Goal: Communication & Community: Answer question/provide support

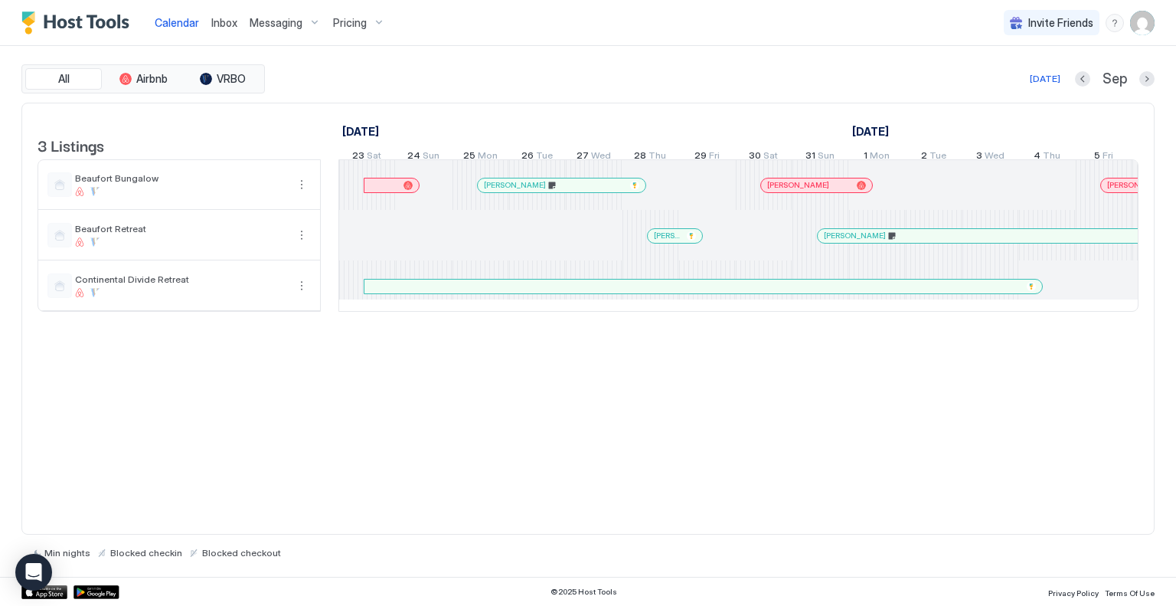
scroll to position [0, 851]
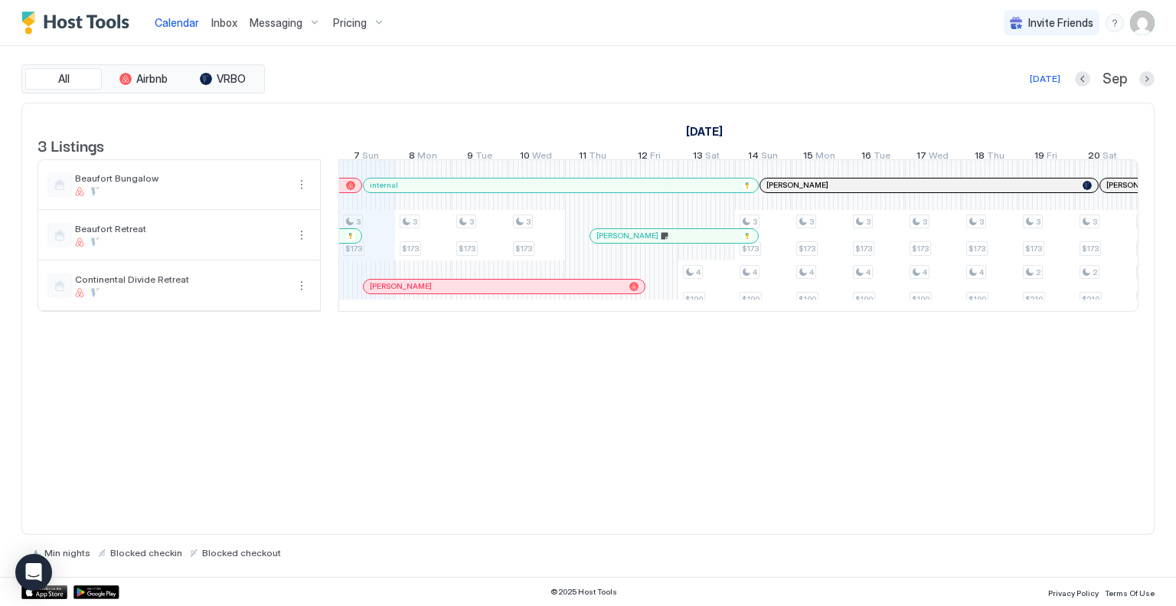
click at [278, 18] on span "Messaging" at bounding box center [276, 23] width 53 height 14
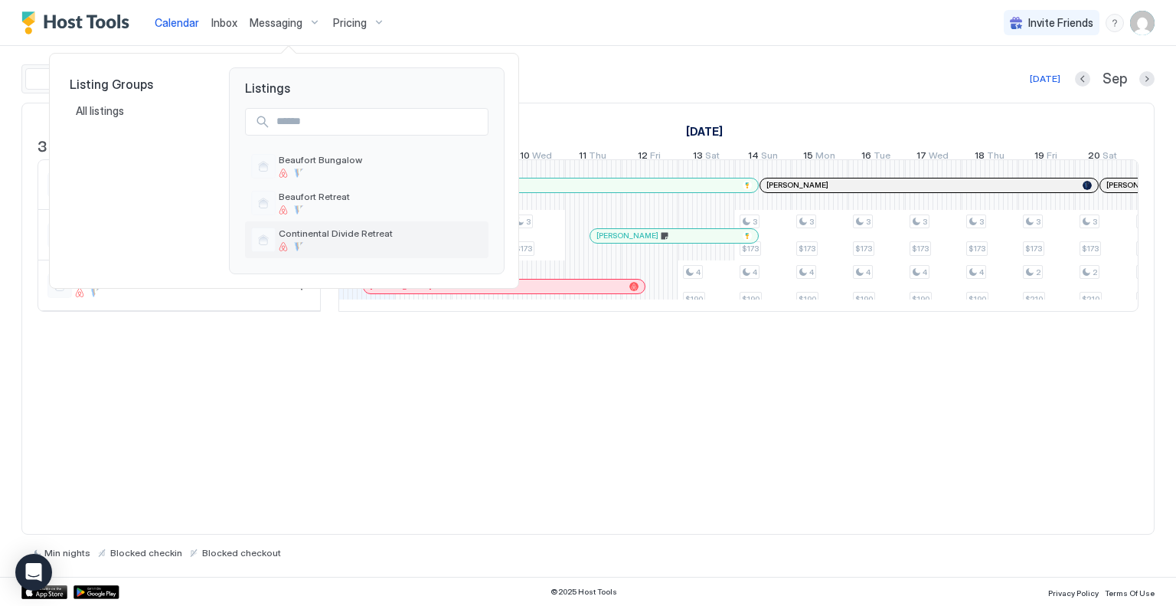
click at [299, 230] on span "Continental Divide Retreat" at bounding box center [381, 232] width 204 height 11
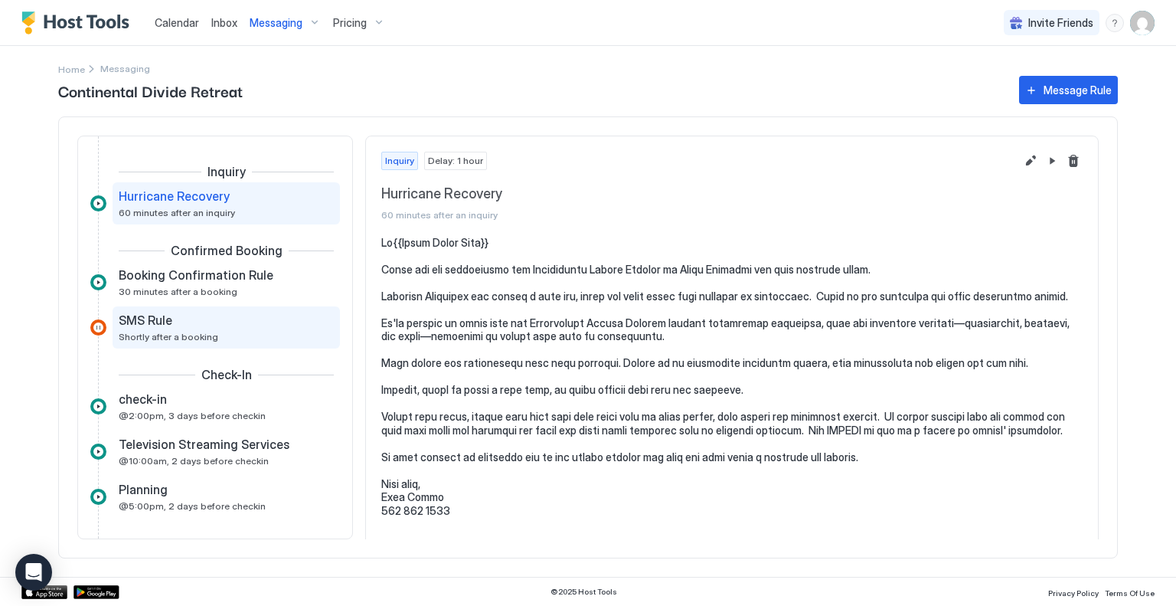
click at [150, 317] on span "SMS Rule" at bounding box center [146, 319] width 54 height 15
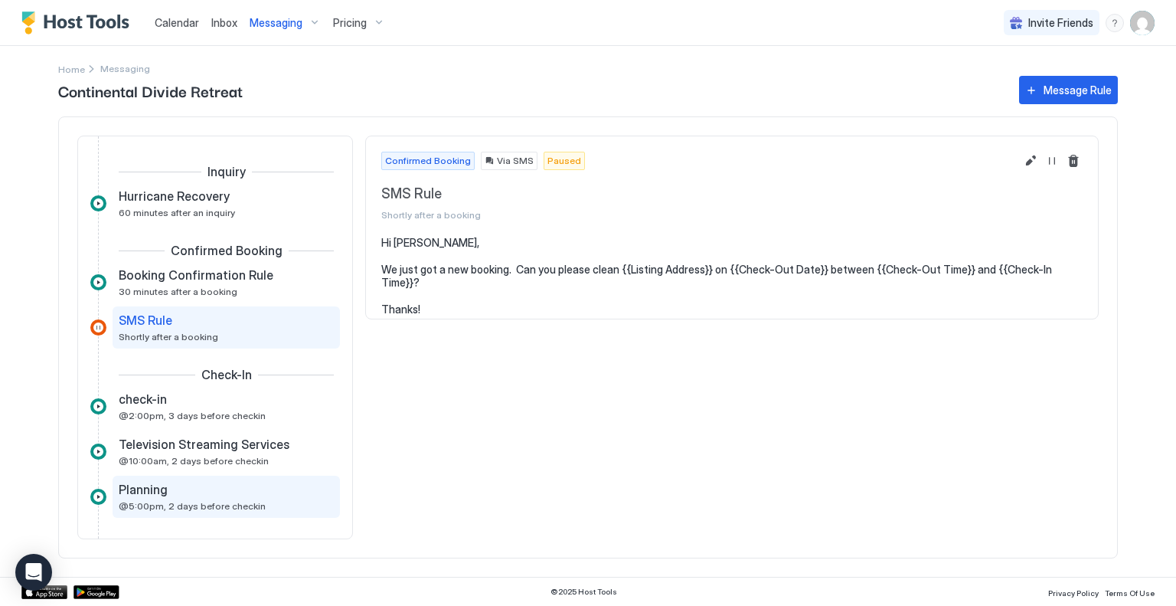
click at [168, 495] on div "Planning" at bounding box center [216, 489] width 194 height 15
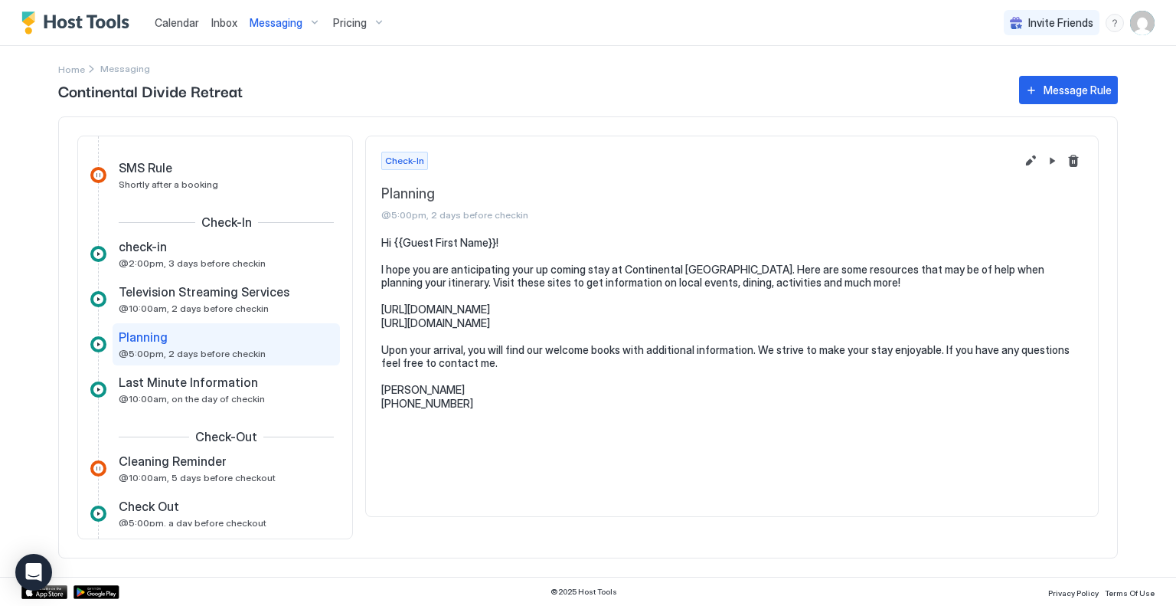
scroll to position [153, 0]
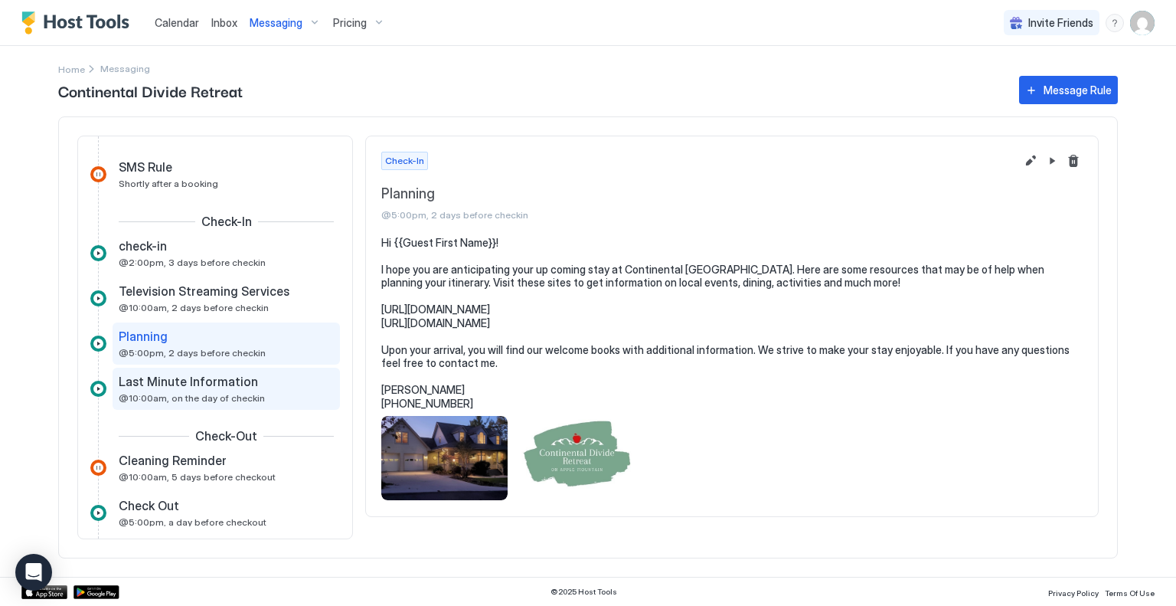
click at [158, 379] on span "Last Minute Information" at bounding box center [188, 381] width 139 height 15
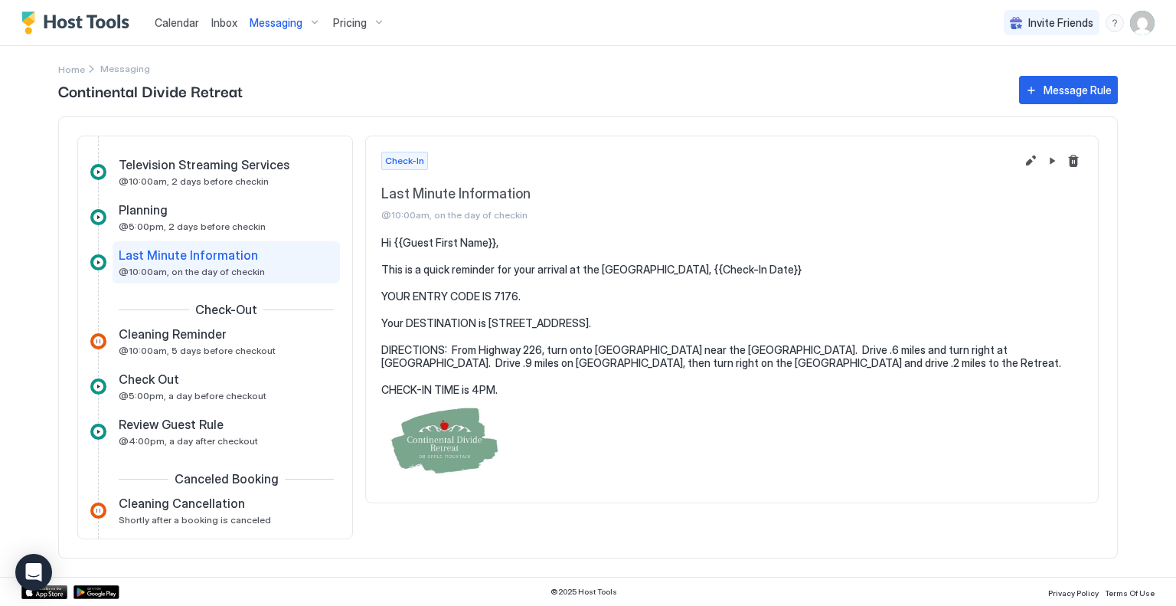
scroll to position [306, 0]
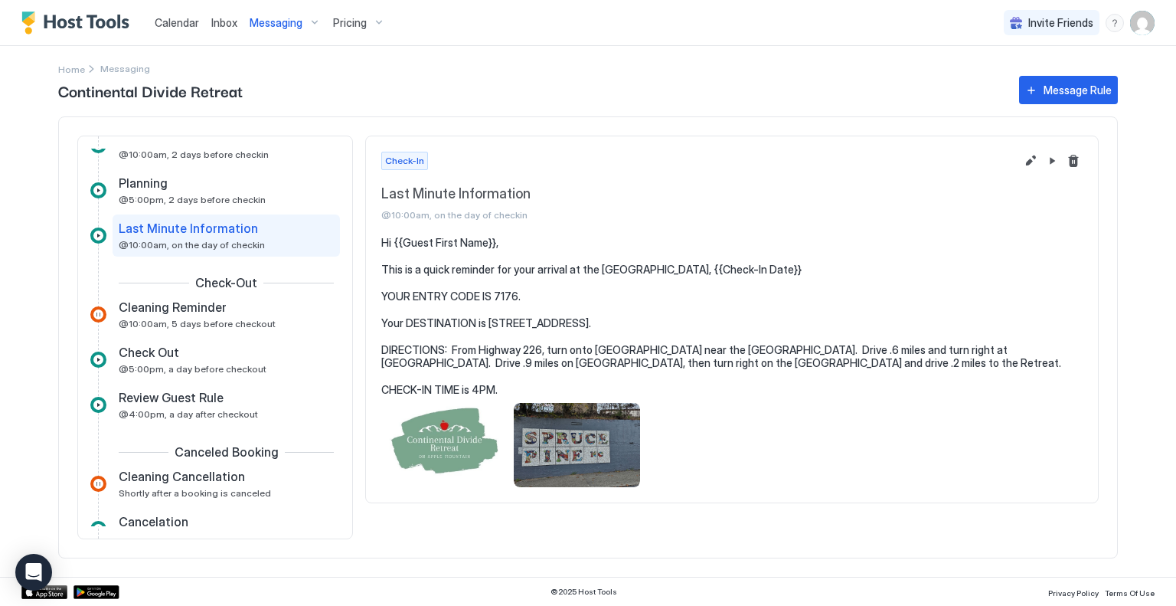
click at [223, 21] on span "Inbox" at bounding box center [224, 22] width 26 height 13
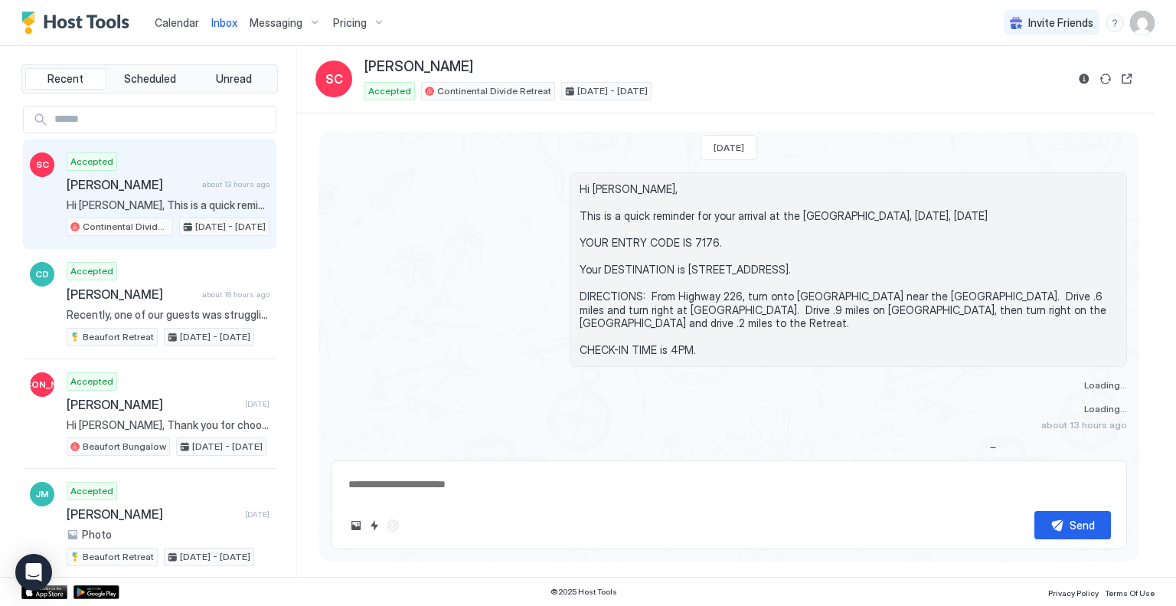
scroll to position [3596, 0]
click at [394, 518] on div at bounding box center [393, 525] width 18 height 18
click at [374, 483] on textarea at bounding box center [729, 484] width 764 height 28
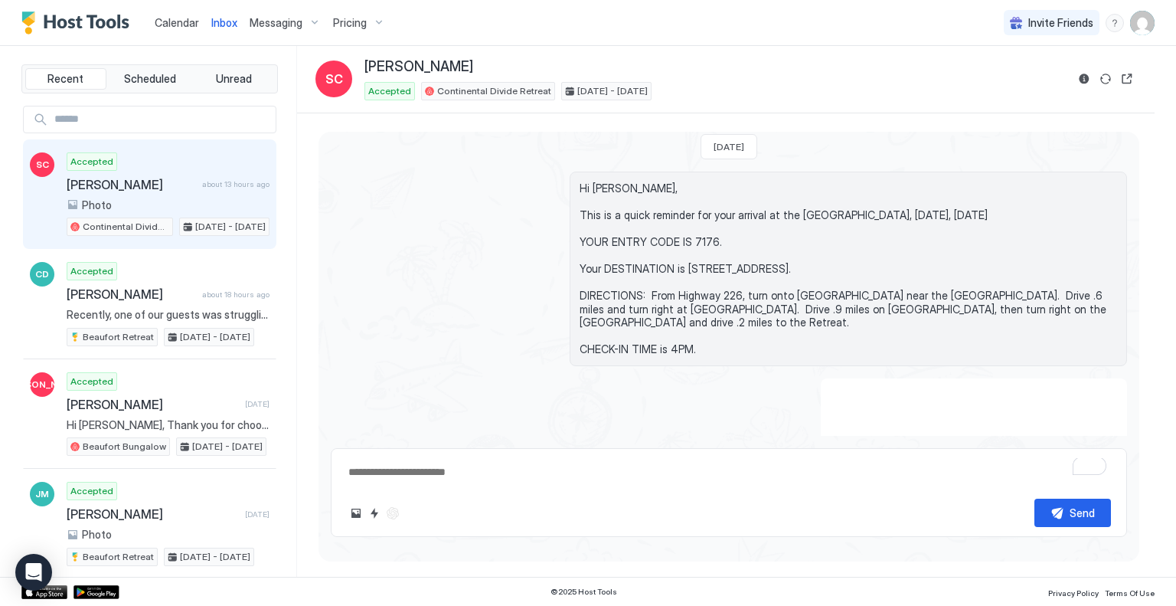
type textarea "*"
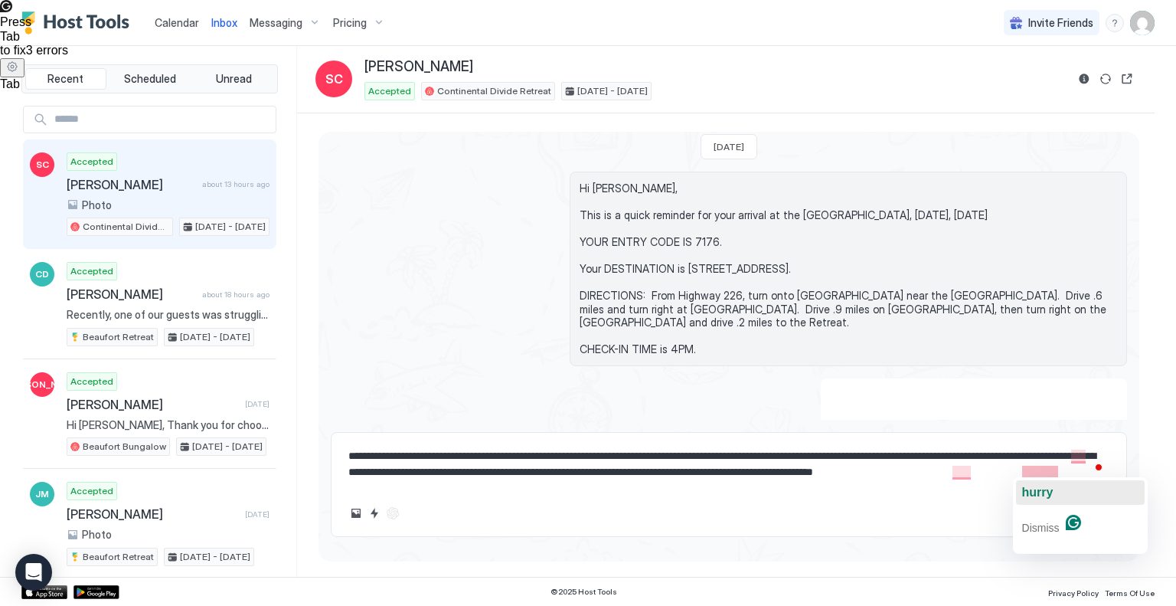
click at [1042, 480] on div "hurry" at bounding box center [1037, 492] width 31 height 25
click at [1058, 468] on textarea "**********" at bounding box center [729, 464] width 764 height 44
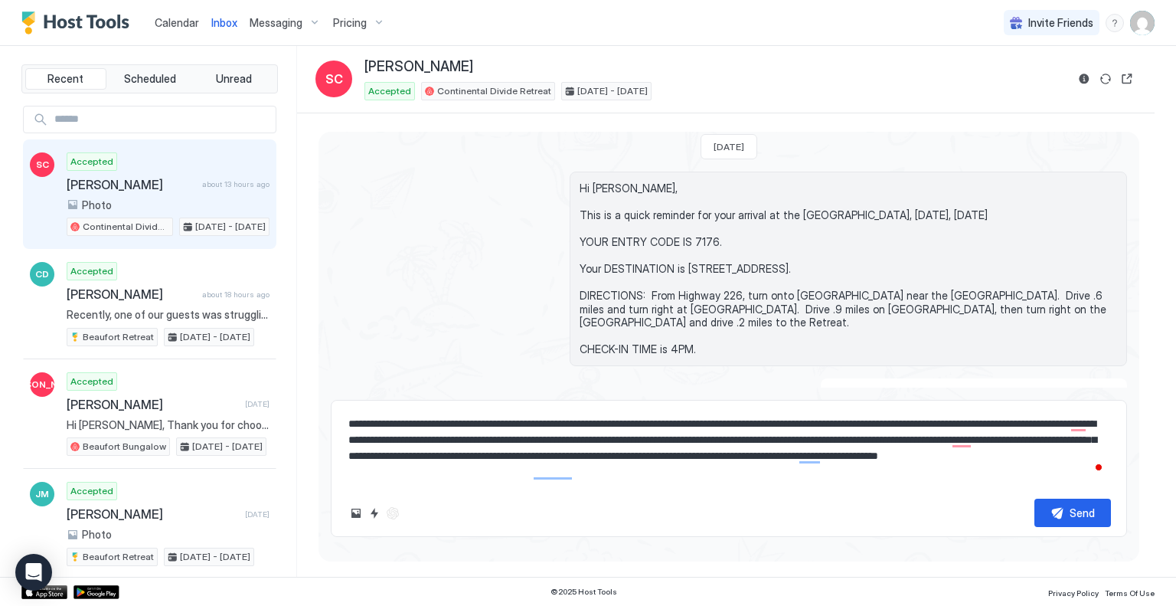
drag, startPoint x: 1122, startPoint y: 474, endPoint x: 750, endPoint y: 379, distance: 384.1
click at [750, 383] on div at bounding box center [849, 531] width 558 height 306
click at [721, 416] on textarea "**********" at bounding box center [729, 448] width 764 height 77
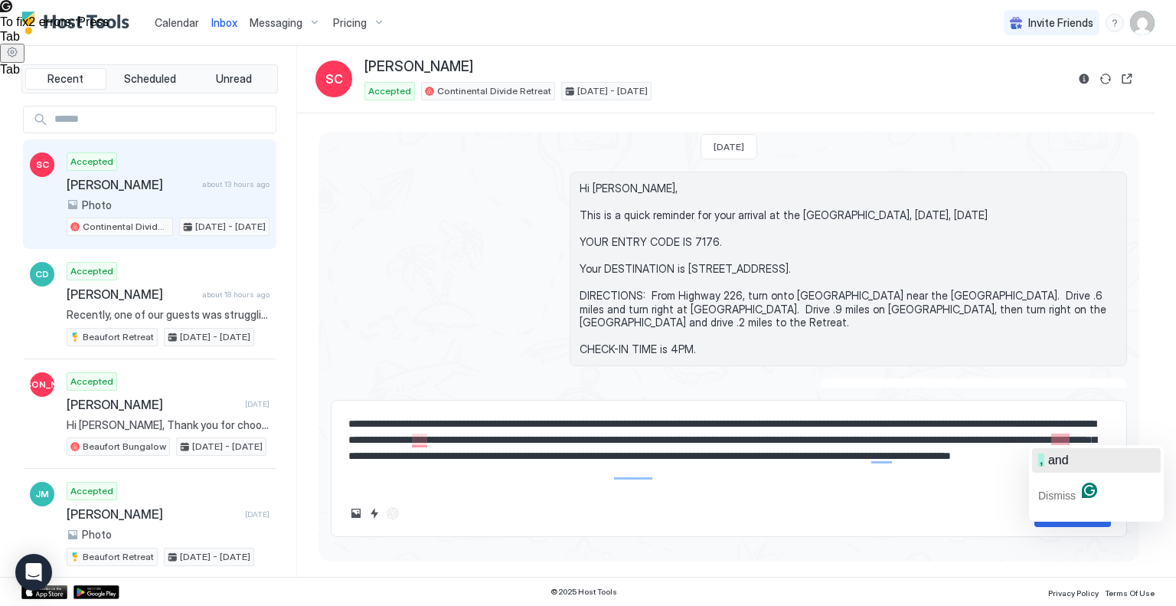
click at [1060, 458] on span "and" at bounding box center [1058, 459] width 21 height 13
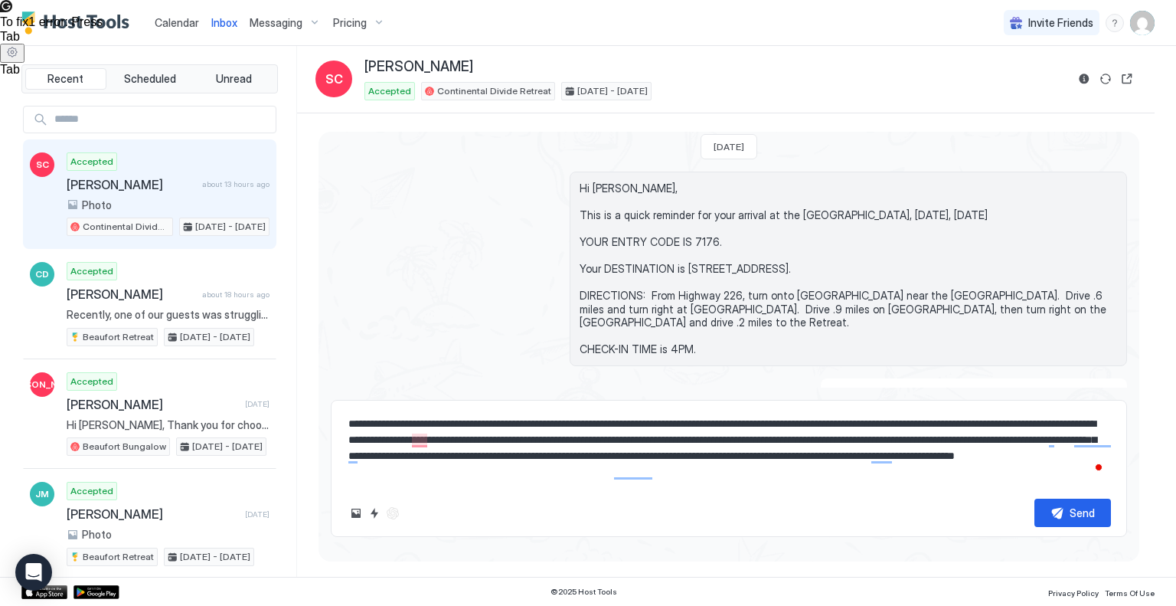
click at [382, 456] on textarea "**********" at bounding box center [729, 448] width 764 height 77
click at [383, 469] on span "hurridly" at bounding box center [380, 475] width 40 height 13
drag, startPoint x: 553, startPoint y: 475, endPoint x: 498, endPoint y: 475, distance: 55.1
click at [508, 475] on textarea "**********" at bounding box center [729, 448] width 764 height 77
click at [536, 468] on textarea "**********" at bounding box center [729, 448] width 764 height 77
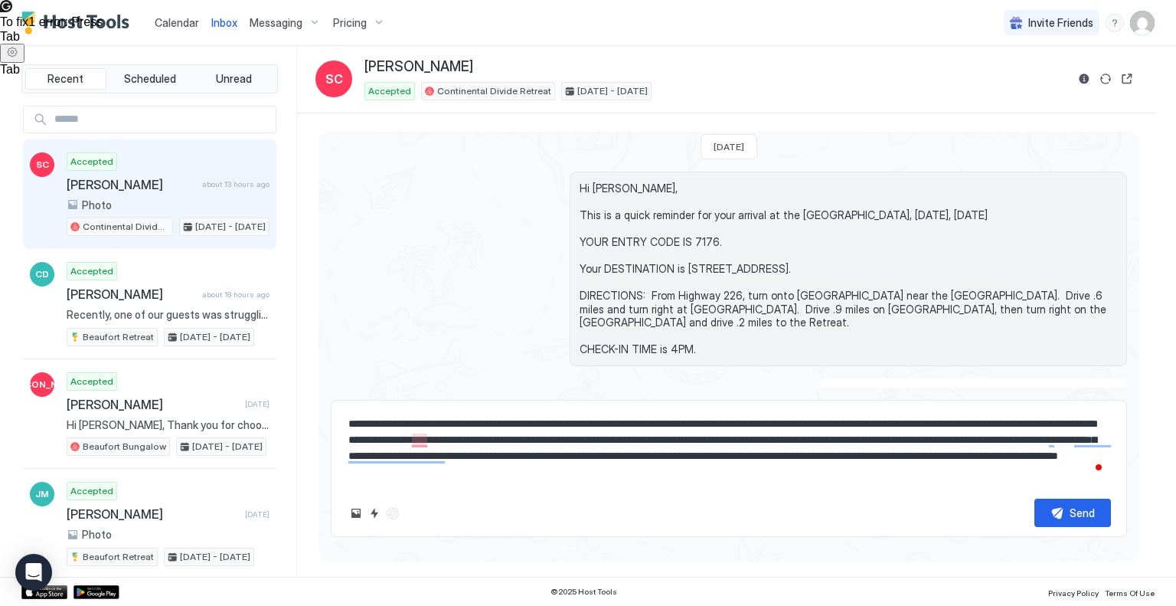
click at [738, 469] on textarea "**********" at bounding box center [729, 448] width 764 height 77
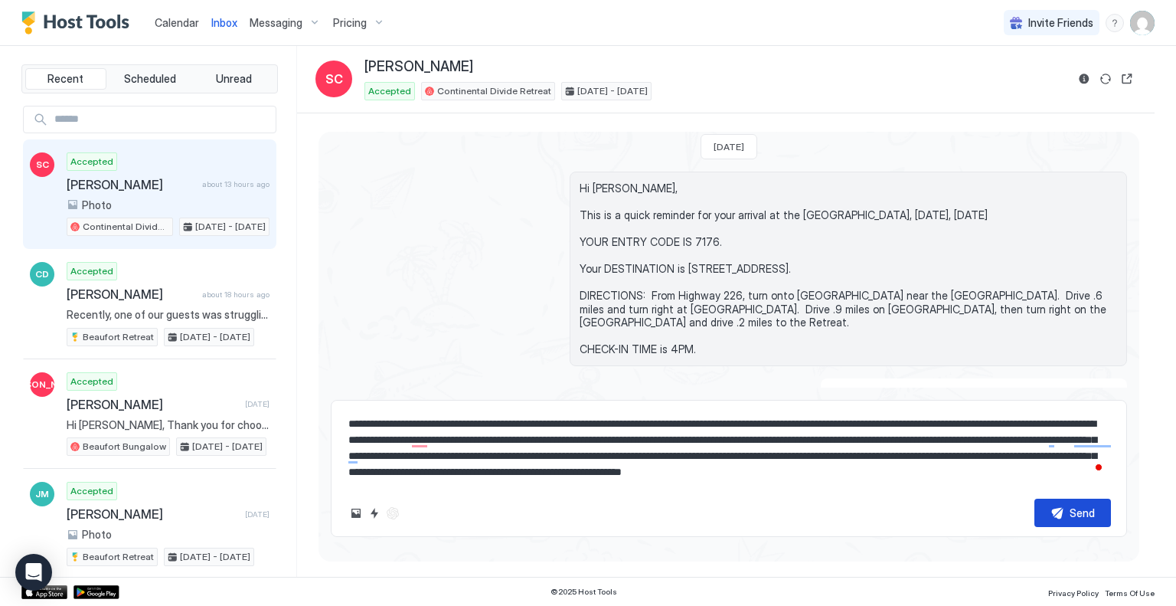
type textarea "**********"
click at [1077, 506] on div "Send" at bounding box center [1082, 513] width 25 height 16
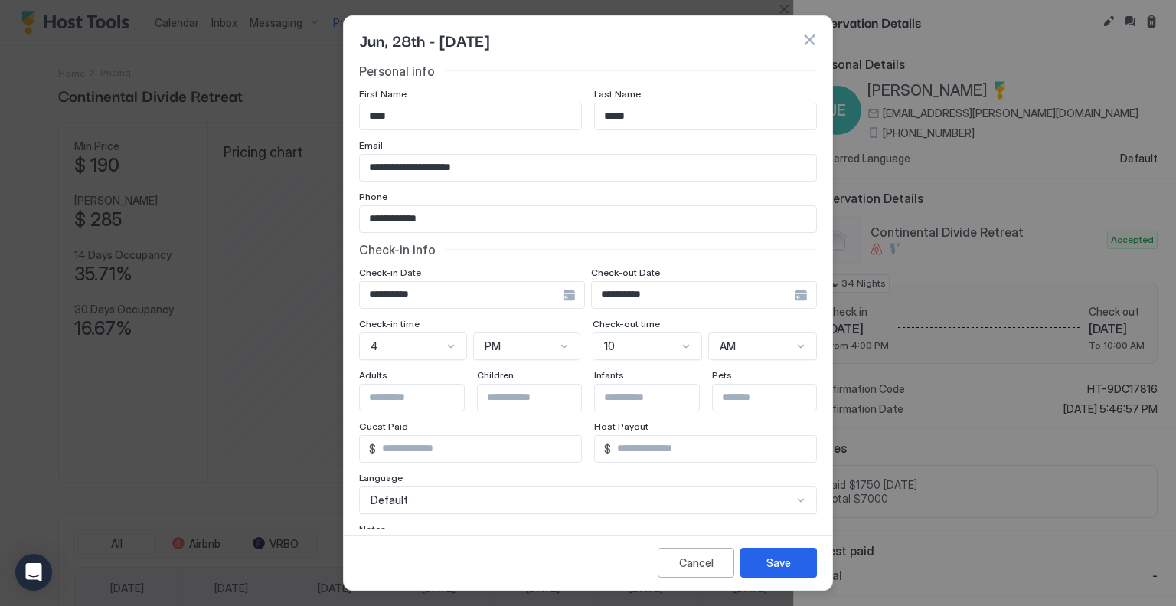
scroll to position [293, 881]
click at [808, 43] on button "button" at bounding box center [809, 39] width 15 height 15
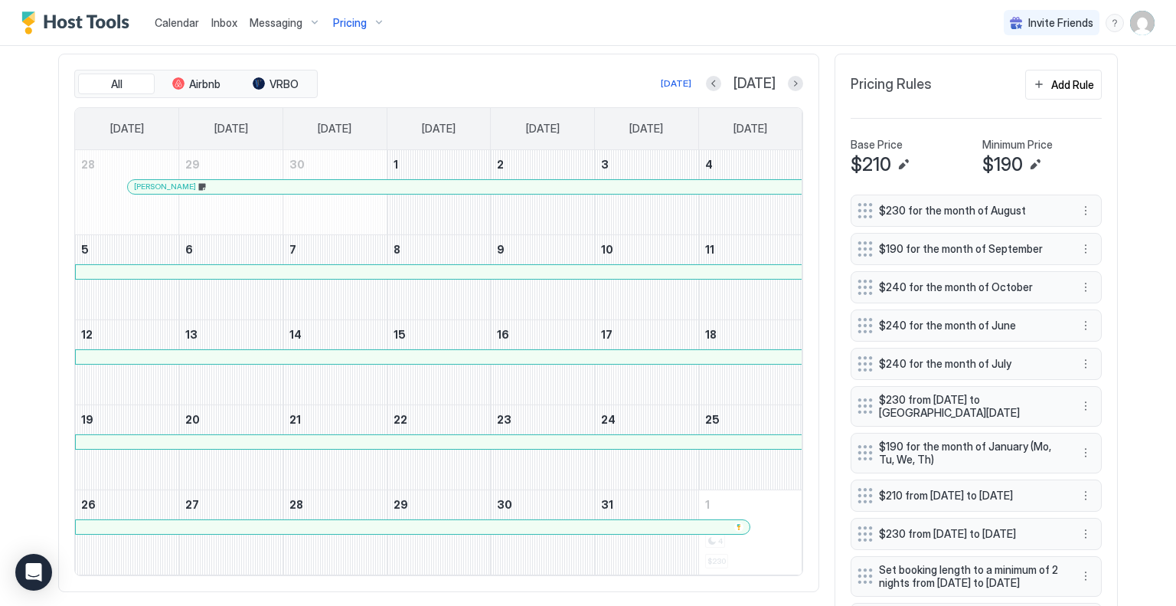
click at [352, 23] on span "Pricing" at bounding box center [350, 23] width 34 height 14
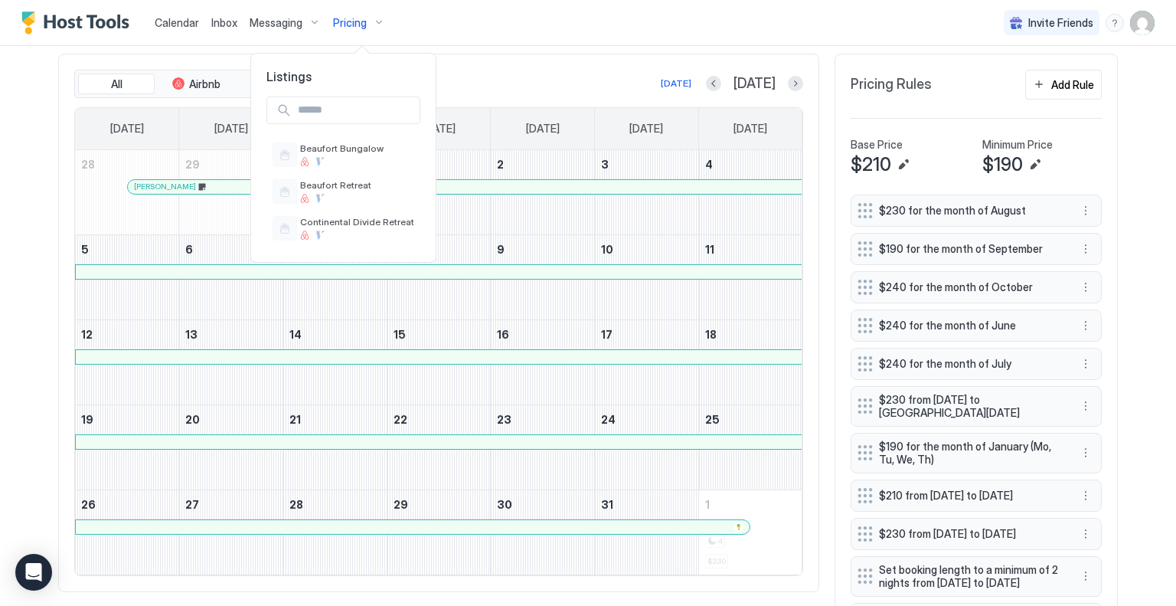
click at [585, 48] on div at bounding box center [588, 303] width 1176 height 606
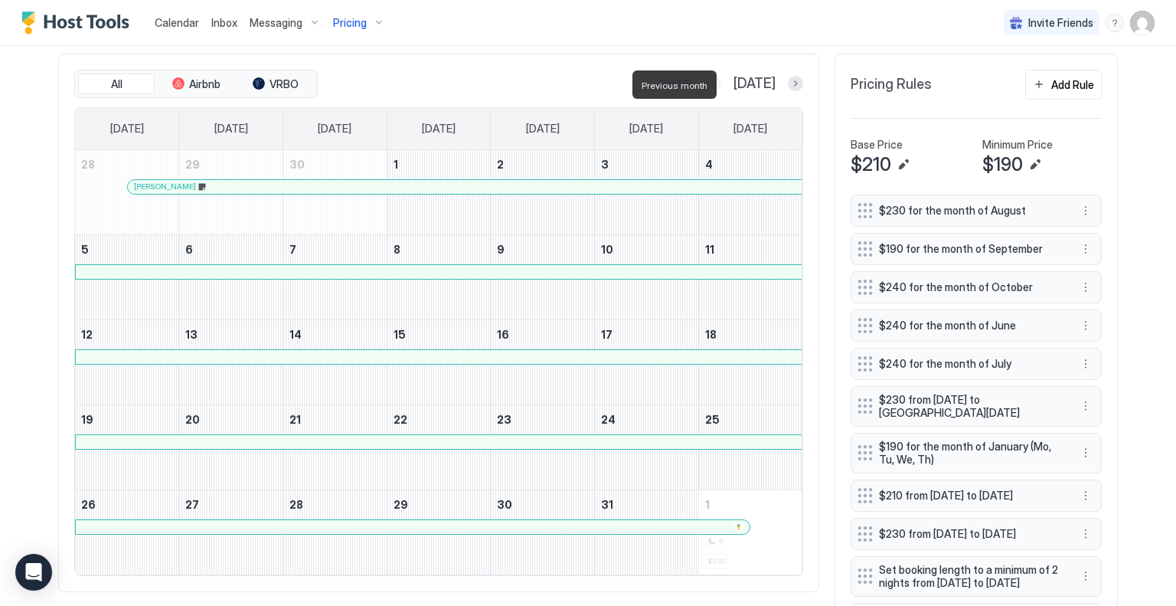
click at [721, 89] on button "Previous month" at bounding box center [713, 83] width 15 height 15
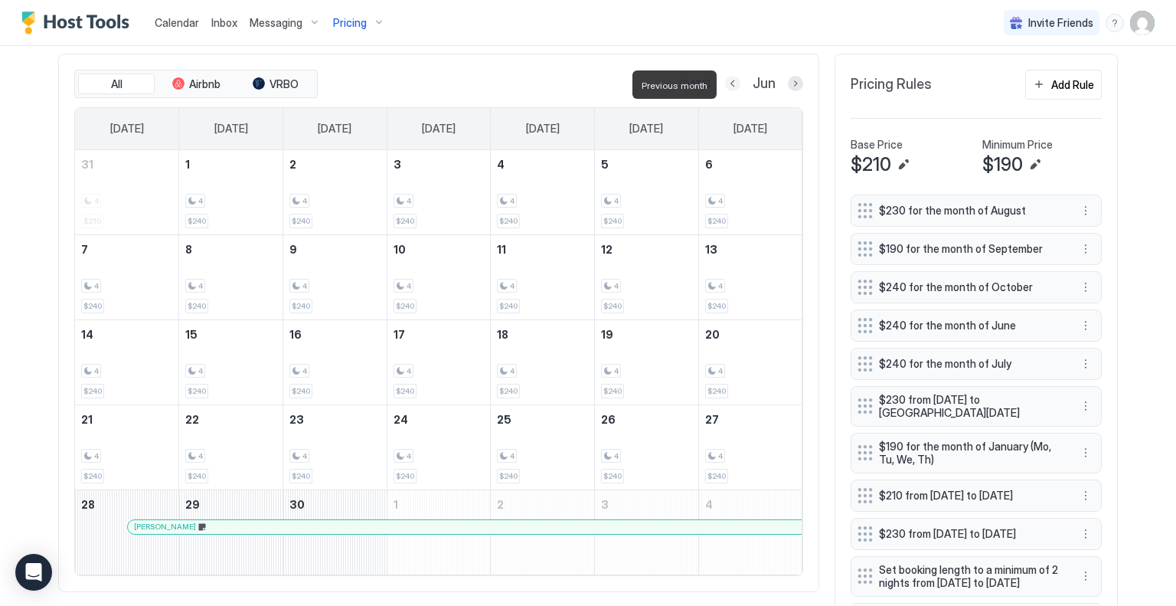
click at [731, 89] on button "Previous month" at bounding box center [732, 83] width 15 height 15
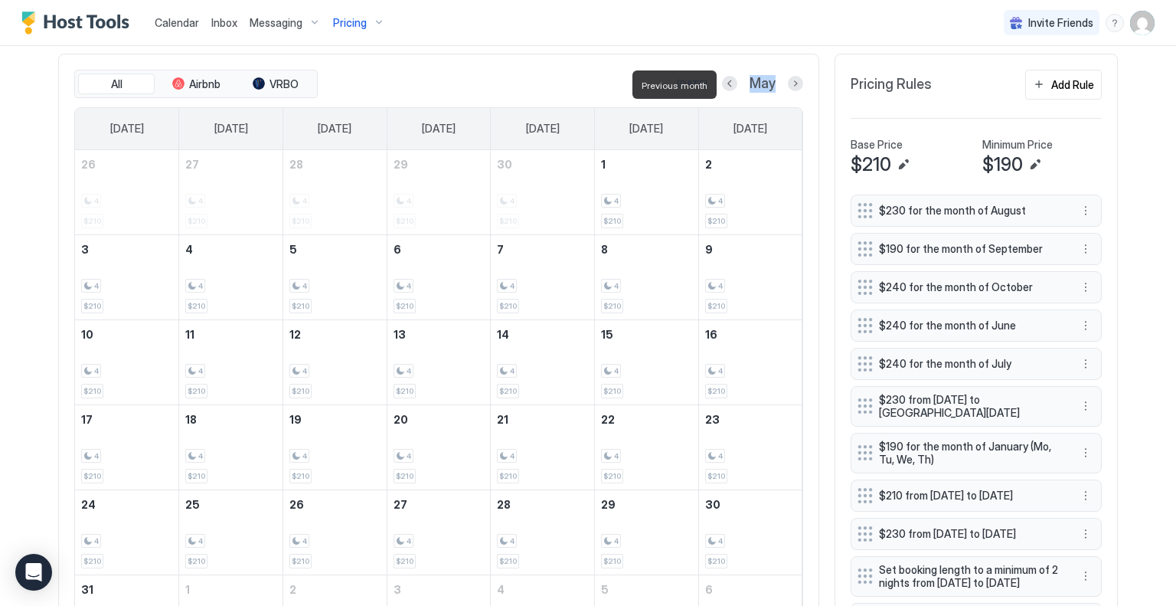
click at [731, 89] on div at bounding box center [729, 83] width 15 height 15
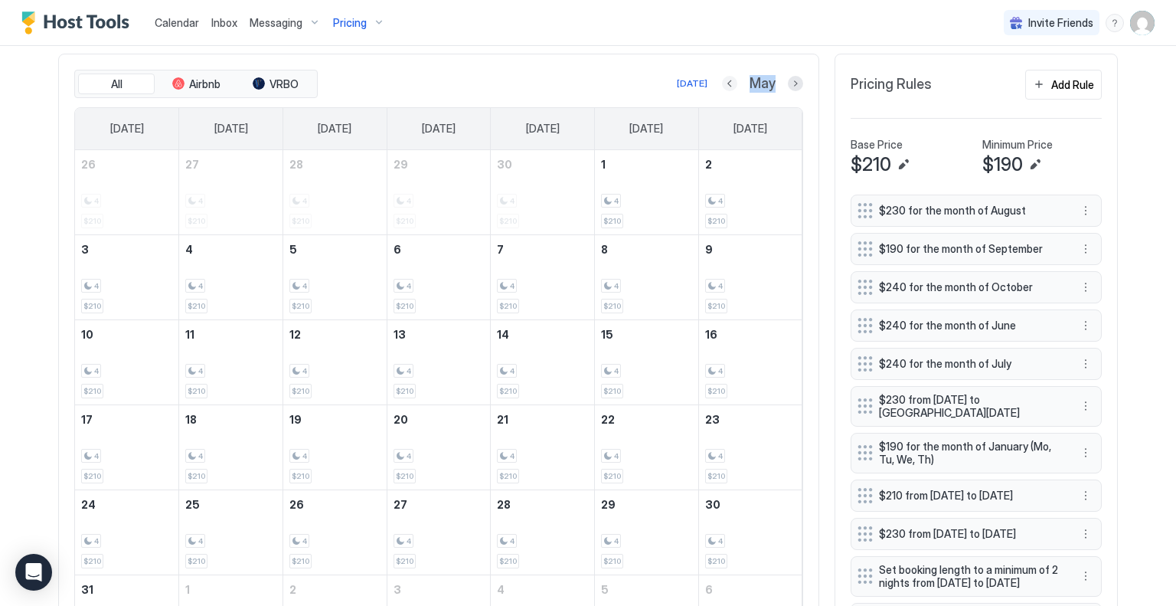
click at [724, 83] on button "Previous month" at bounding box center [729, 83] width 15 height 15
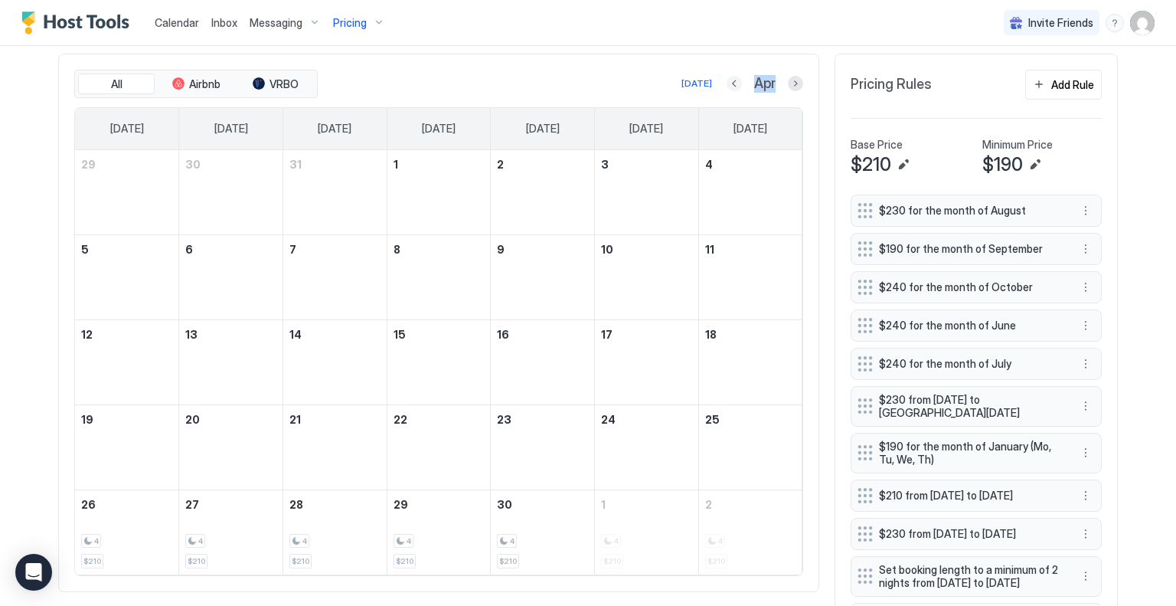
click at [727, 83] on button "Previous month" at bounding box center [734, 83] width 15 height 15
click at [724, 83] on button "Previous month" at bounding box center [731, 83] width 15 height 15
click at [725, 84] on button "Previous month" at bounding box center [732, 83] width 15 height 15
click at [724, 84] on button "Previous month" at bounding box center [730, 83] width 15 height 15
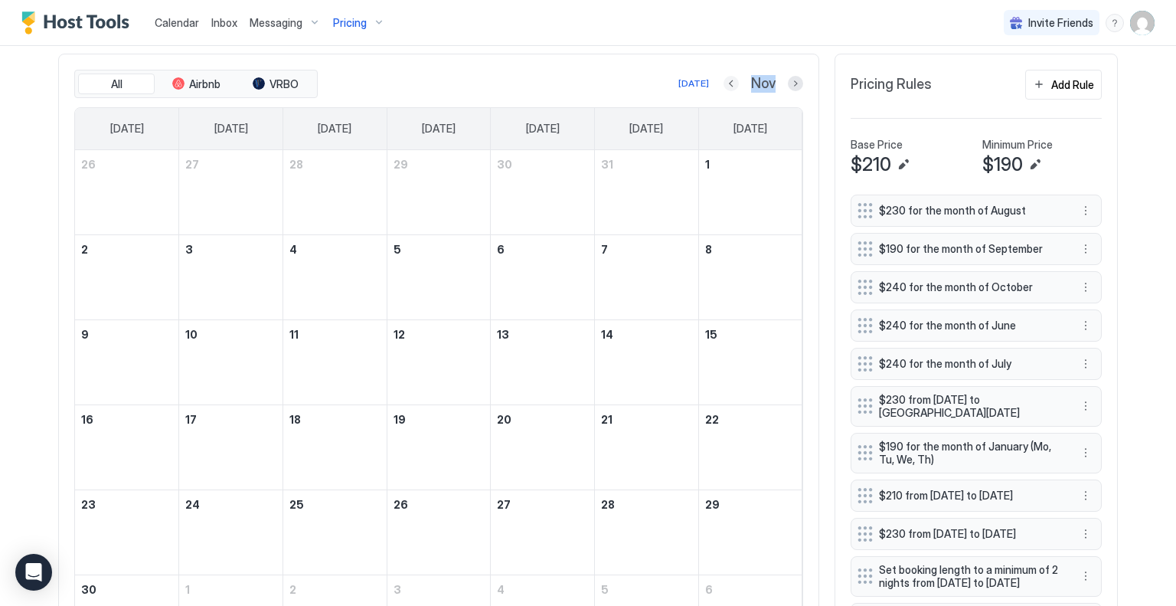
click at [724, 84] on button "Previous month" at bounding box center [731, 83] width 15 height 15
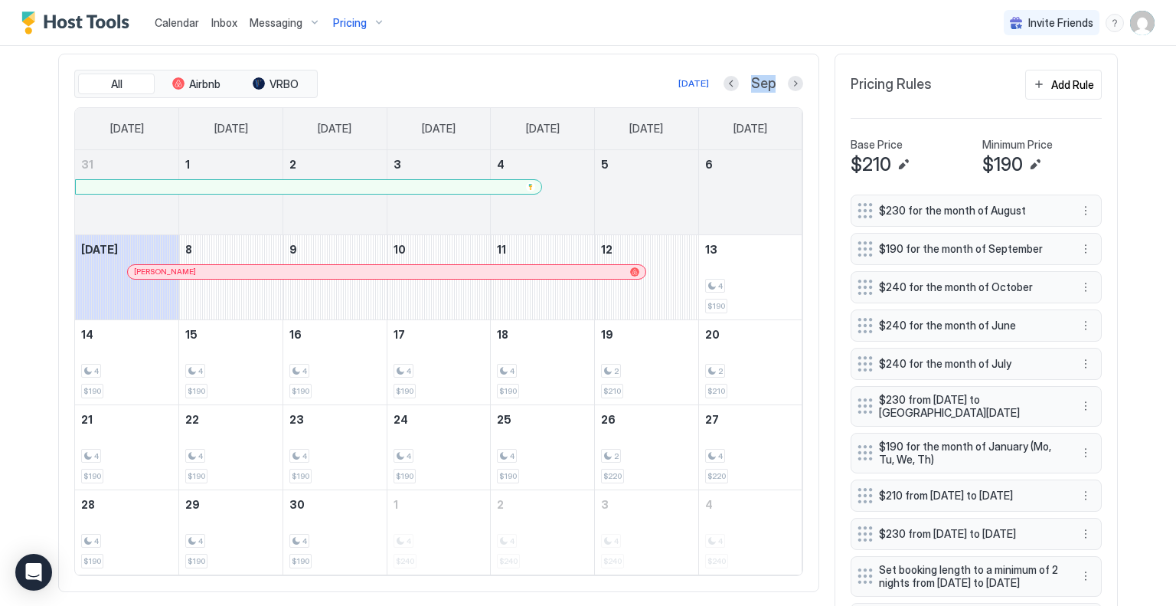
click at [365, 21] on div "Pricing" at bounding box center [359, 23] width 64 height 26
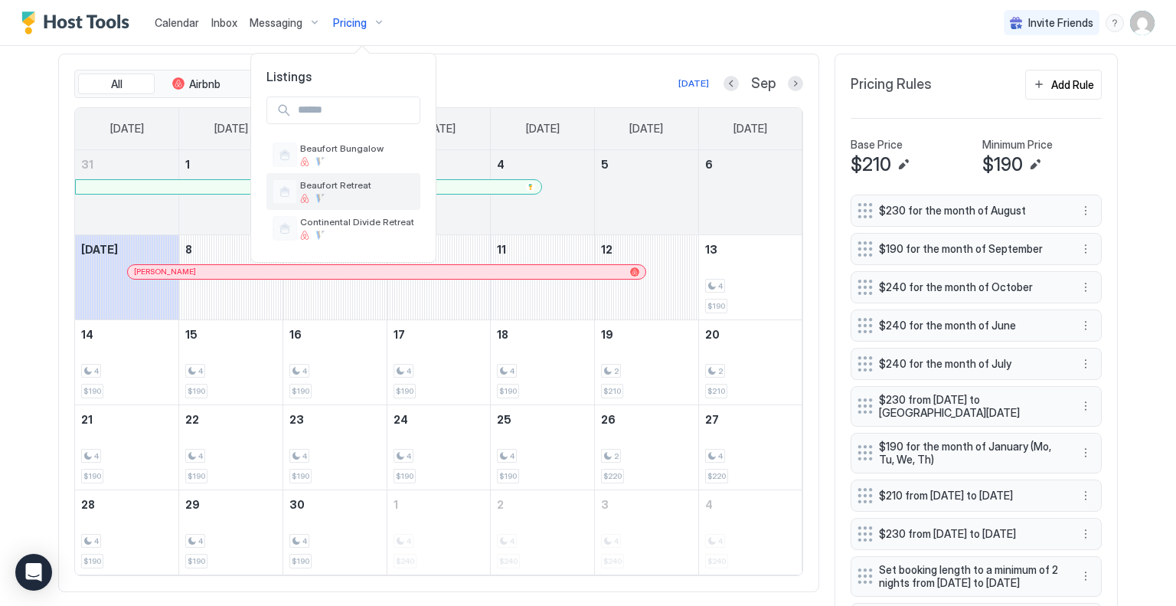
click at [316, 182] on span "Beaufort Retreat" at bounding box center [357, 184] width 114 height 11
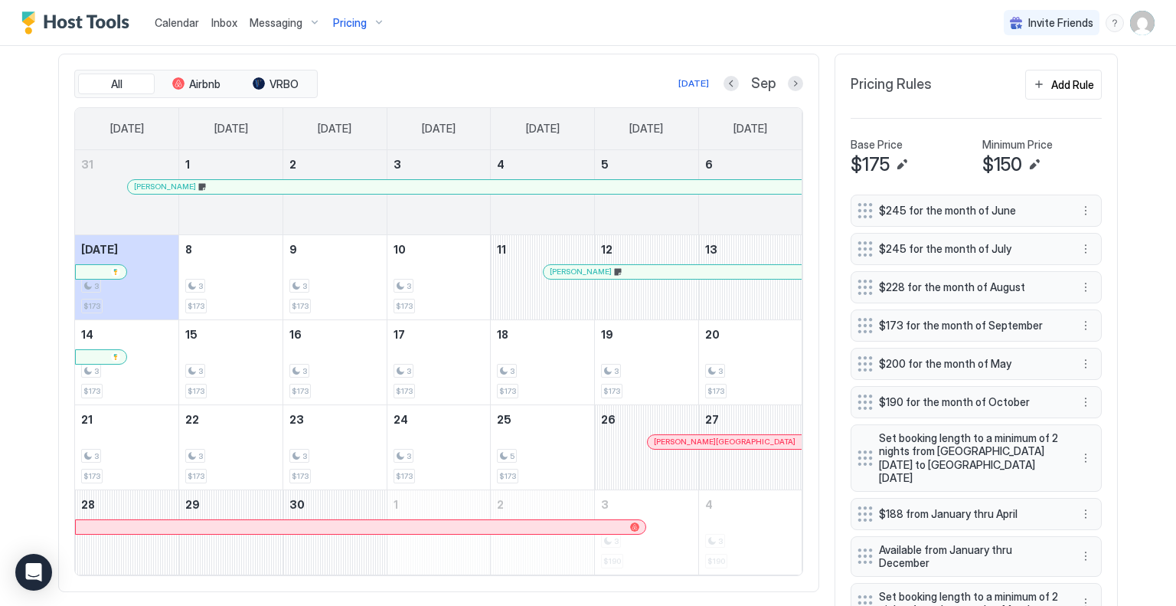
click at [626, 278] on div at bounding box center [632, 272] width 12 height 12
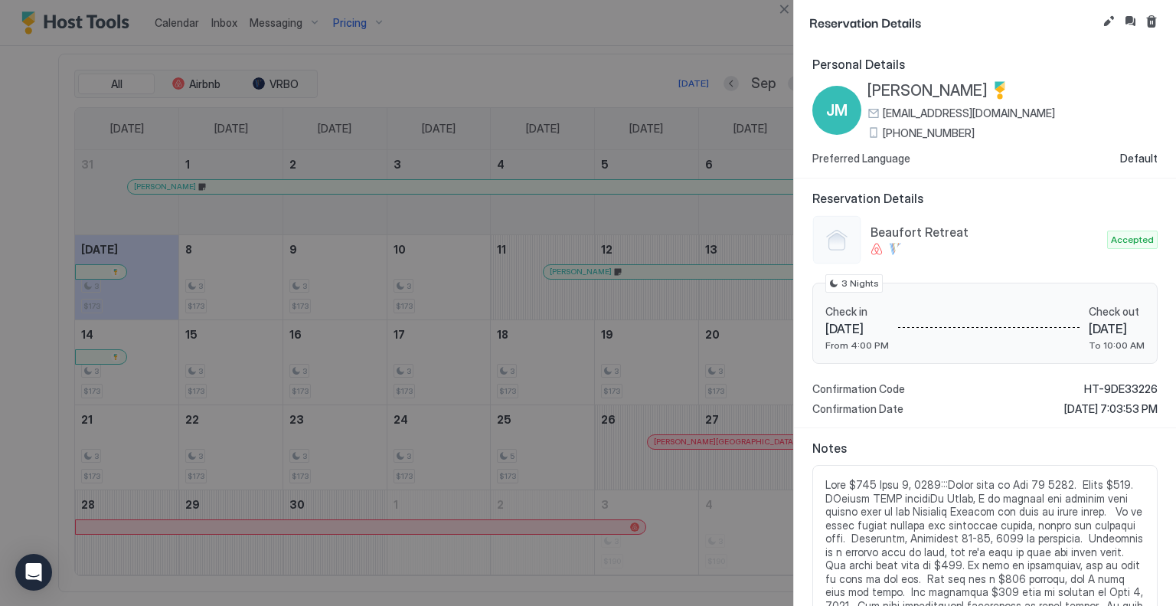
click at [456, 73] on div at bounding box center [588, 303] width 1176 height 606
click at [273, 20] on div at bounding box center [588, 303] width 1176 height 606
click at [781, 8] on button "Close" at bounding box center [784, 9] width 18 height 18
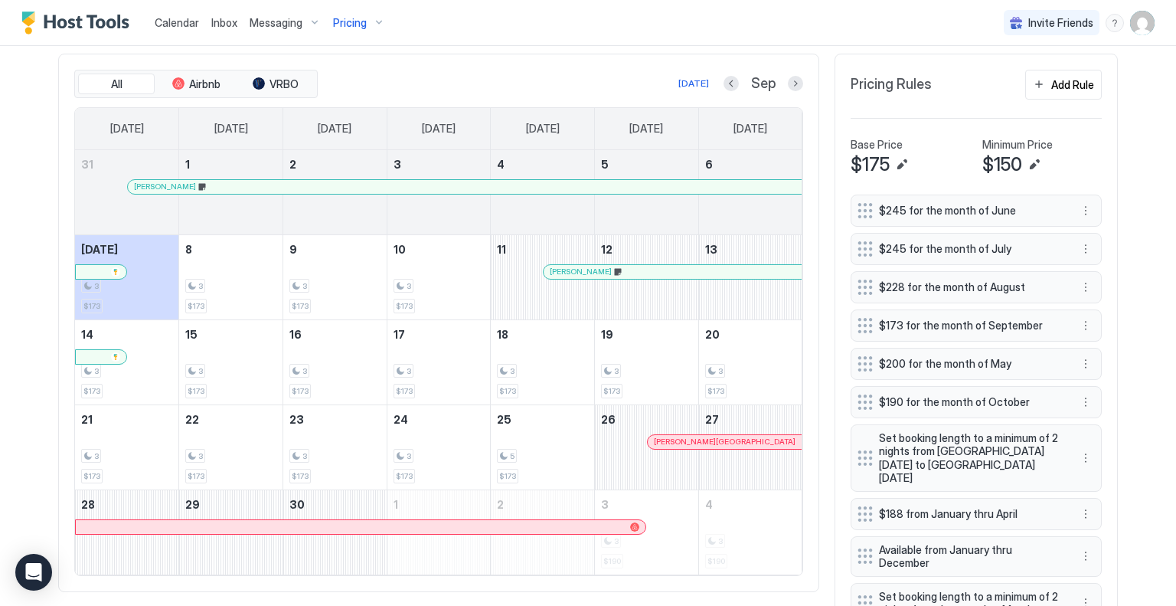
click at [268, 17] on span "Messaging" at bounding box center [276, 23] width 53 height 14
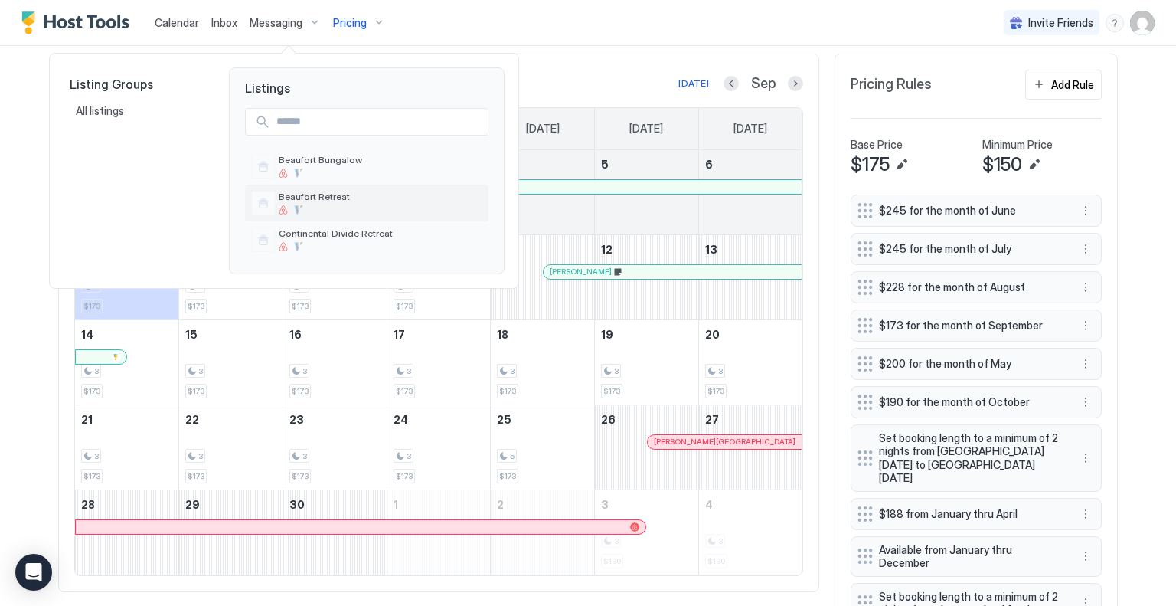
click at [315, 195] on span "Beaufort Retreat" at bounding box center [381, 196] width 204 height 11
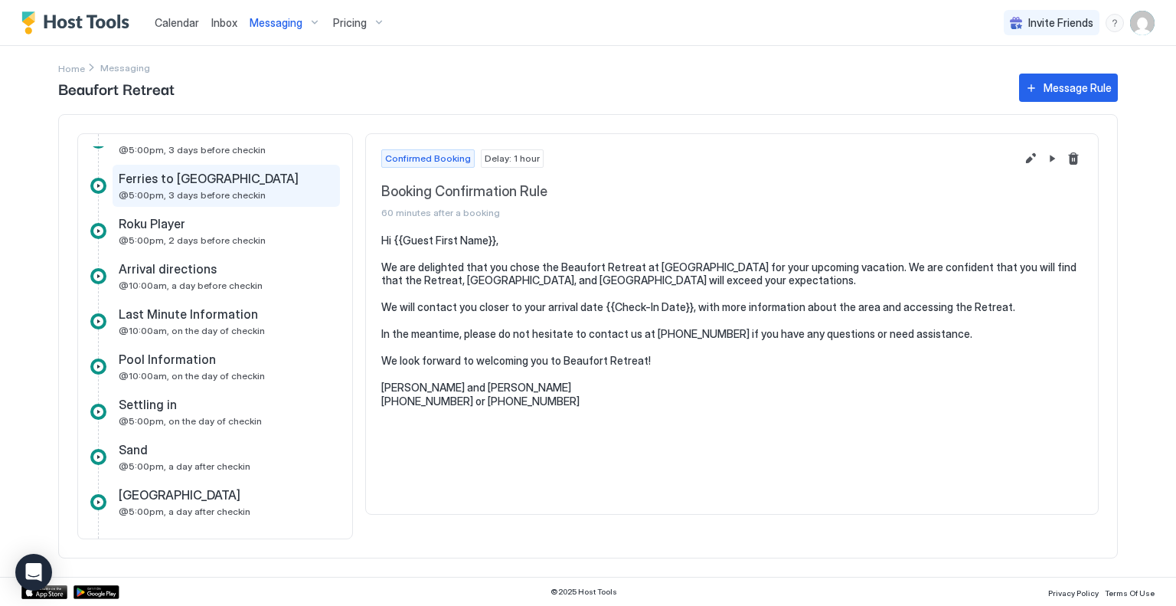
scroll to position [306, 0]
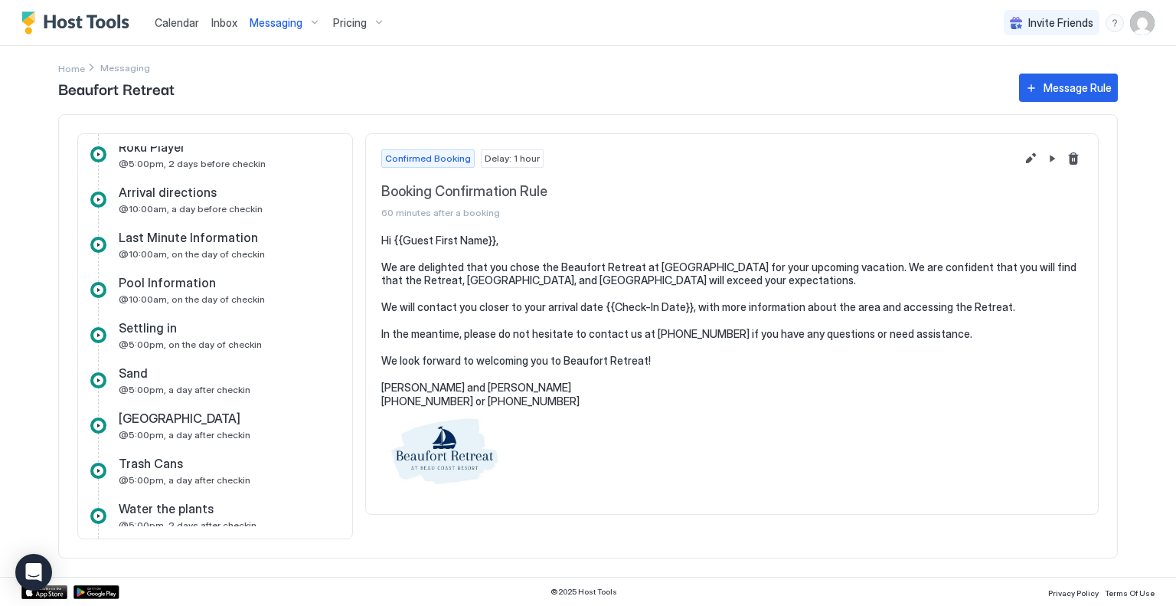
click at [346, 20] on span "Pricing" at bounding box center [350, 23] width 34 height 14
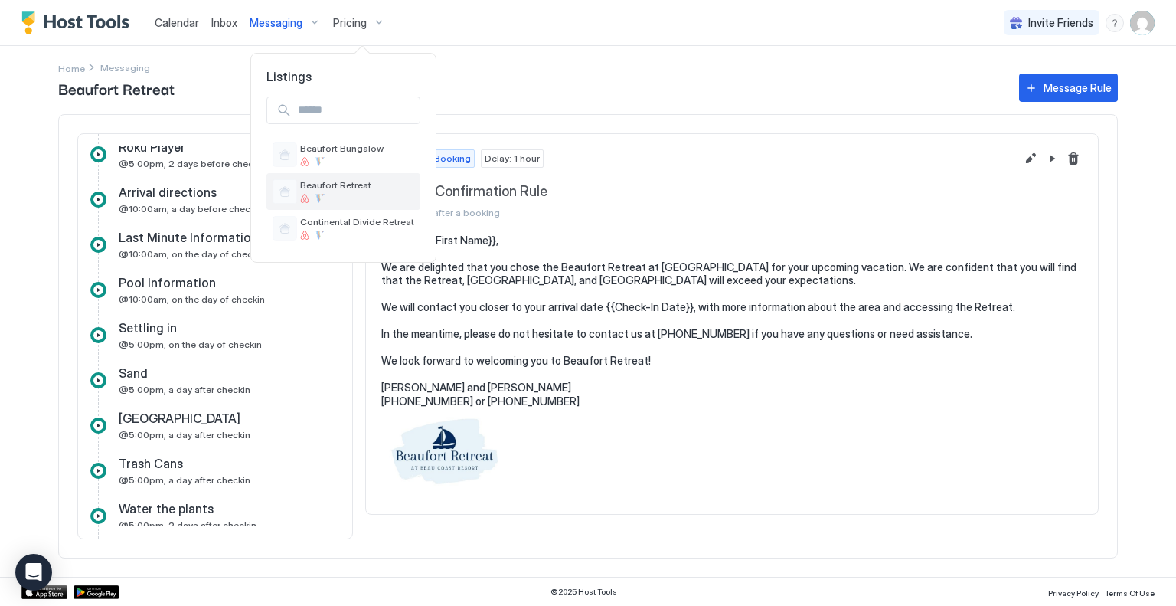
click at [355, 182] on span "Beaufort Retreat" at bounding box center [357, 184] width 114 height 11
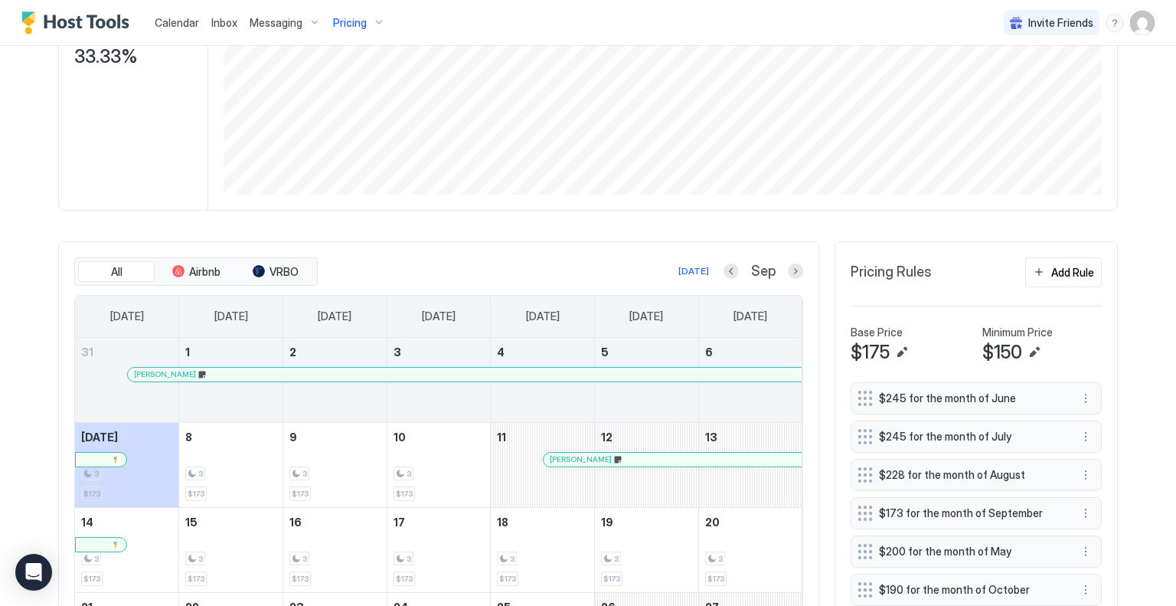
scroll to position [306, 0]
